Goal: Task Accomplishment & Management: Complete application form

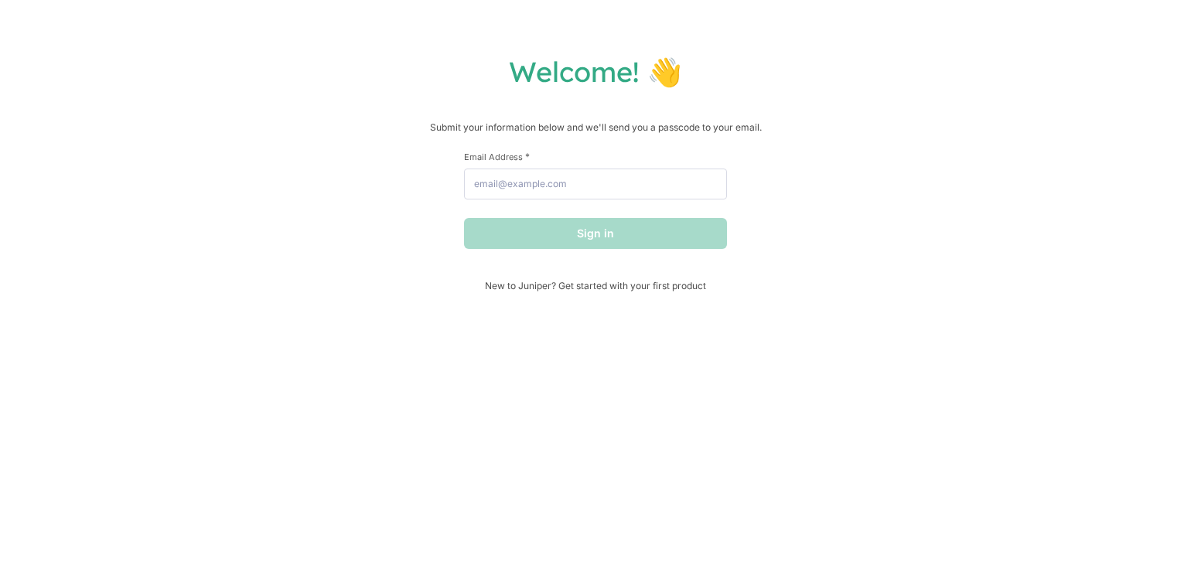
drag, startPoint x: 157, startPoint y: 0, endPoint x: 103, endPoint y: 0, distance: 54.1
click at [133, 0] on div "Welcome! 👋 Submit your information below and we'll send you a passcode to your …" at bounding box center [595, 293] width 1191 height 586
click at [72, 0] on div "Welcome! 👋 Submit your information below and we'll send you a passcode to your …" at bounding box center [595, 293] width 1191 height 586
drag, startPoint x: 71, startPoint y: 0, endPoint x: 57, endPoint y: 0, distance: 13.9
click at [64, 0] on div "Welcome! 👋 Submit your information below and we'll send you a passcode to your …" at bounding box center [595, 293] width 1191 height 586
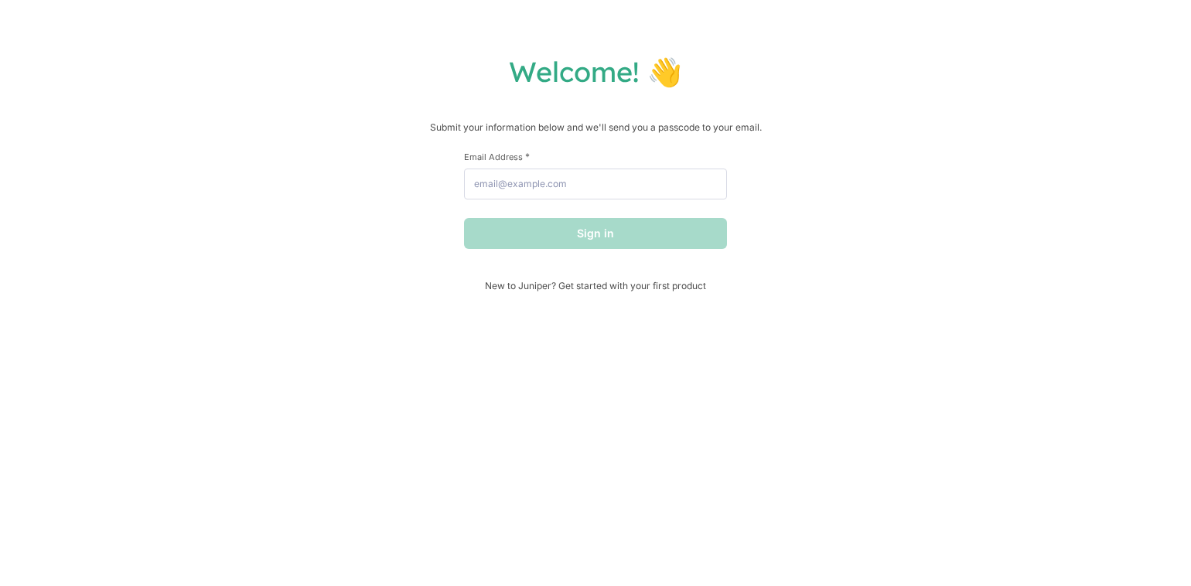
click at [55, 0] on div "Welcome! 👋 Submit your information below and we'll send you a passcode to your …" at bounding box center [595, 293] width 1191 height 586
drag, startPoint x: 46, startPoint y: 0, endPoint x: 26, endPoint y: 0, distance: 19.3
click at [37, 0] on div "Welcome! 👋 Submit your information below and we'll send you a passcode to your …" at bounding box center [595, 293] width 1191 height 586
drag, startPoint x: 59, startPoint y: 5, endPoint x: 67, endPoint y: 9, distance: 8.3
click at [55, 5] on div "Welcome! 👋 Submit your information below and we'll send you a passcode to your …" at bounding box center [595, 293] width 1191 height 586
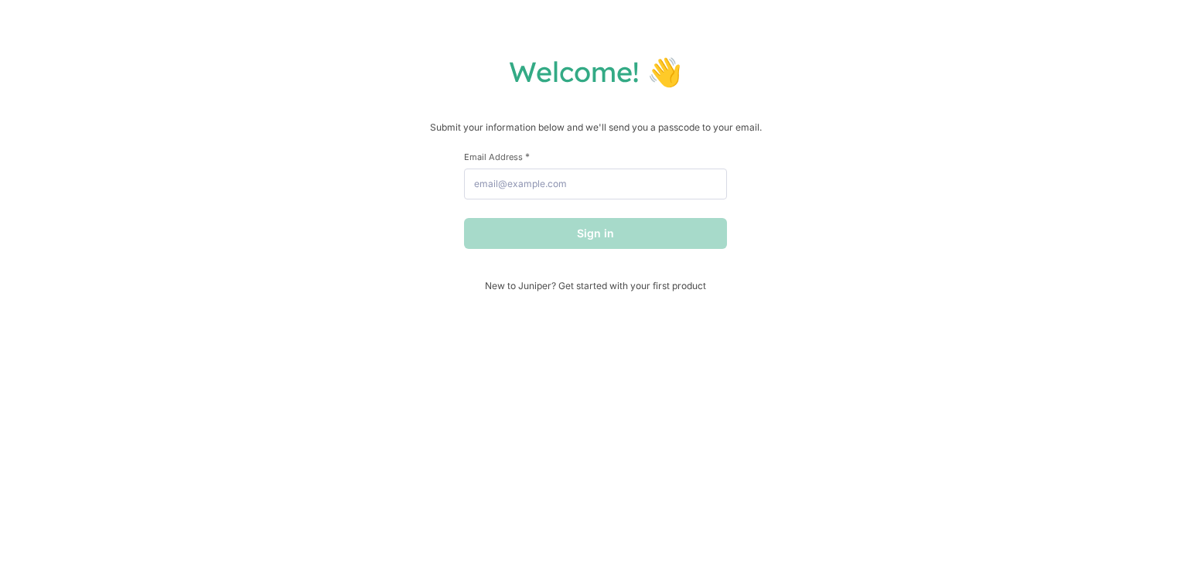
drag, startPoint x: 100, startPoint y: 12, endPoint x: 84, endPoint y: 0, distance: 19.3
click at [91, 2] on div "Welcome! 👋 Submit your information below and we'll send you a passcode to your …" at bounding box center [595, 293] width 1191 height 586
click at [91, 1] on div "Welcome! 👋 Submit your information below and we'll send you a passcode to your …" at bounding box center [595, 293] width 1191 height 586
drag, startPoint x: 82, startPoint y: 0, endPoint x: 111, endPoint y: 39, distance: 49.2
click at [84, 0] on div "Welcome! 👋 Submit your information below and we'll send you a passcode to your …" at bounding box center [595, 293] width 1191 height 586
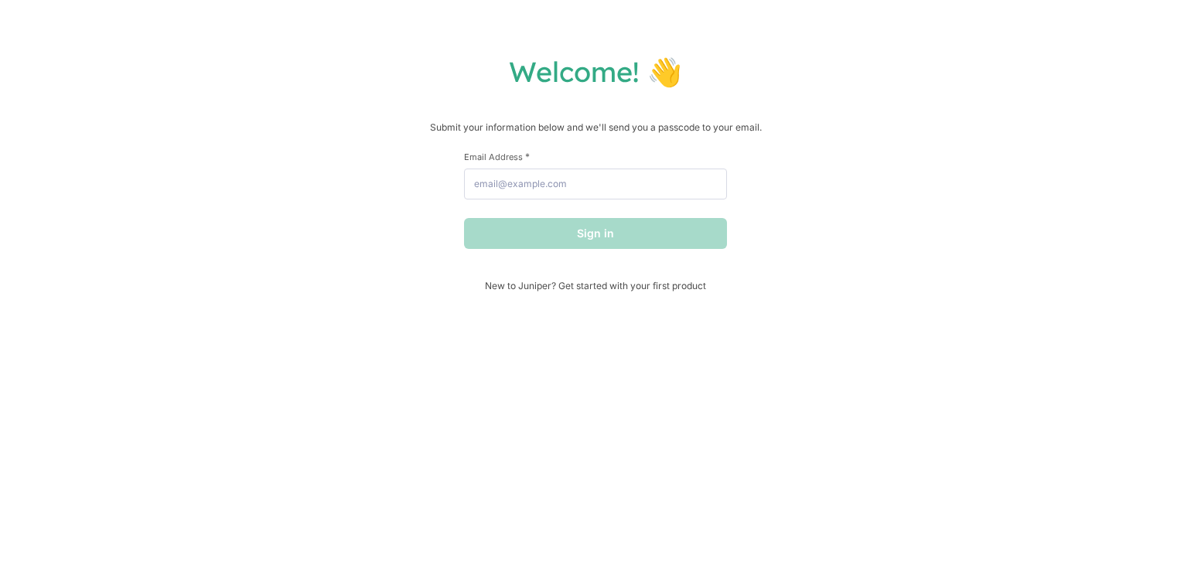
drag, startPoint x: 111, startPoint y: 39, endPoint x: 147, endPoint y: 108, distance: 77.5
click at [113, 42] on div "Welcome! 👋 Submit your information below and we'll send you a passcode to your …" at bounding box center [595, 293] width 1191 height 586
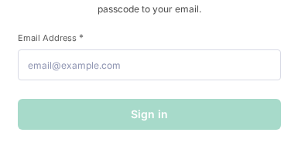
scroll to position [103, 0]
